Goal: Complete application form: Complete application form

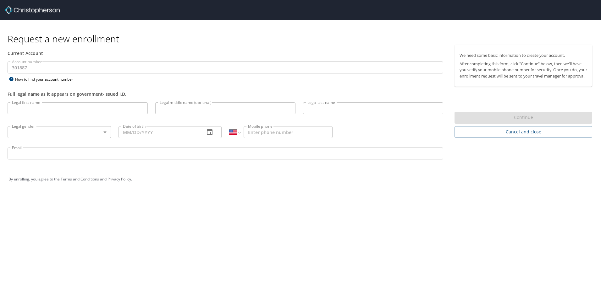
select select "US"
click at [26, 108] on input "Legal first name" at bounding box center [78, 108] width 140 height 12
type input "Kristen"
type input "Marie"
type input "Porter"
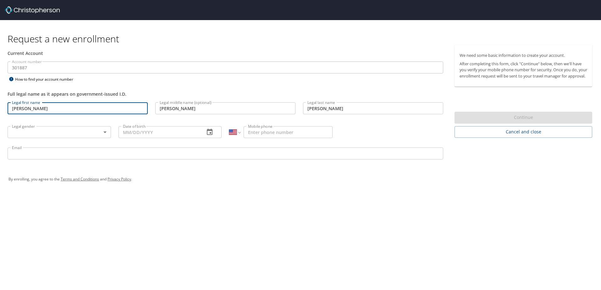
type input "02/18/1984"
type input "(419) 356-9655"
type input "kporter3@neomed.edu"
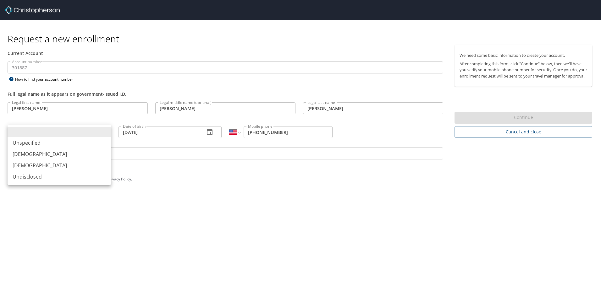
click at [103, 133] on body "Request a new enrollment Current Account Account number 301887 Account number H…" at bounding box center [300, 145] width 601 height 290
click at [39, 167] on li "Female" at bounding box center [59, 165] width 103 height 11
type input "Female"
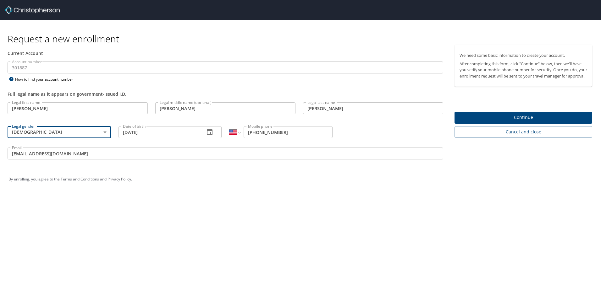
click at [500, 122] on span "Continue" at bounding box center [524, 118] width 128 height 8
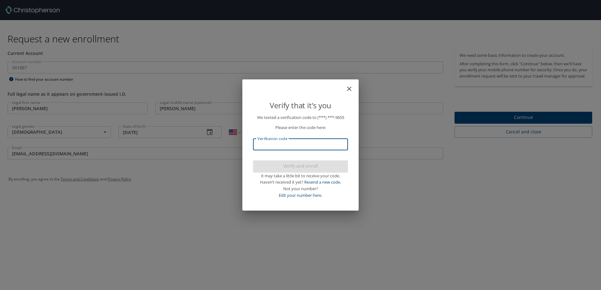
click at [307, 143] on input "Verification code" at bounding box center [300, 145] width 95 height 12
type input "792463"
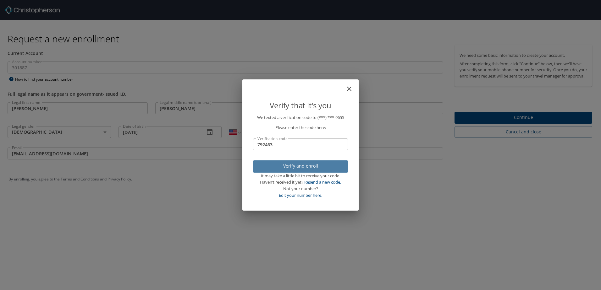
click at [309, 163] on span "Verify and enroll" at bounding box center [300, 167] width 85 height 8
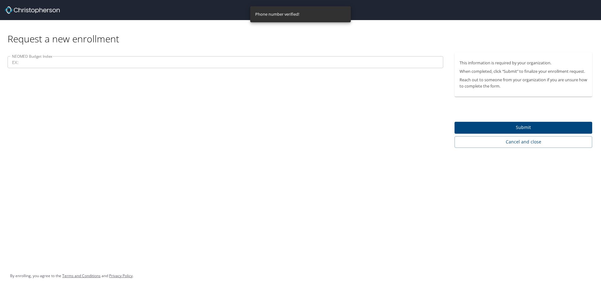
click at [76, 64] on input "NEOMED Budget Index" at bounding box center [226, 62] width 436 height 12
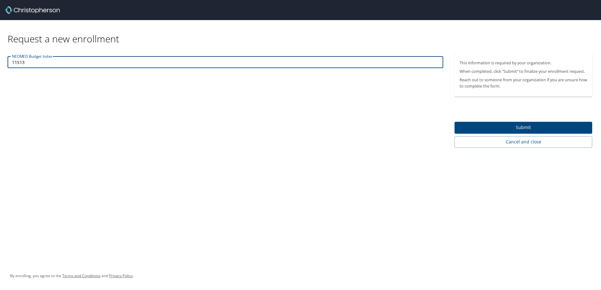
type input "11513"
click at [525, 124] on span "Submit" at bounding box center [524, 128] width 128 height 8
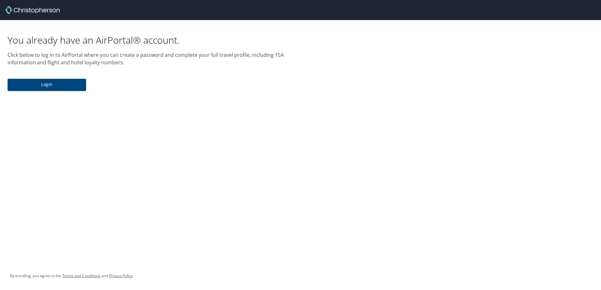
click at [30, 86] on span "Login" at bounding box center [47, 85] width 69 height 8
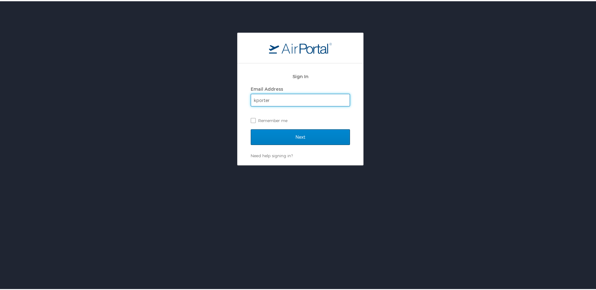
type input "kporter3@neomed.edu"
click at [288, 134] on input "Next" at bounding box center [300, 136] width 99 height 16
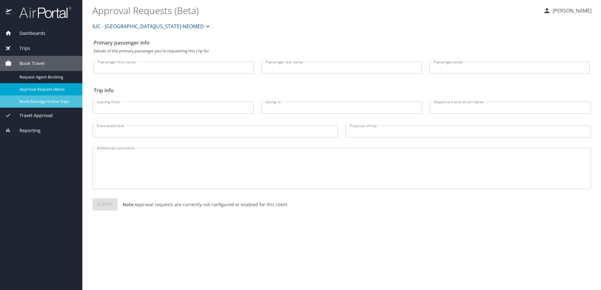
click at [46, 102] on span "Book/Manage Online Trips" at bounding box center [46, 102] width 55 height 6
